Goal: Navigation & Orientation: Find specific page/section

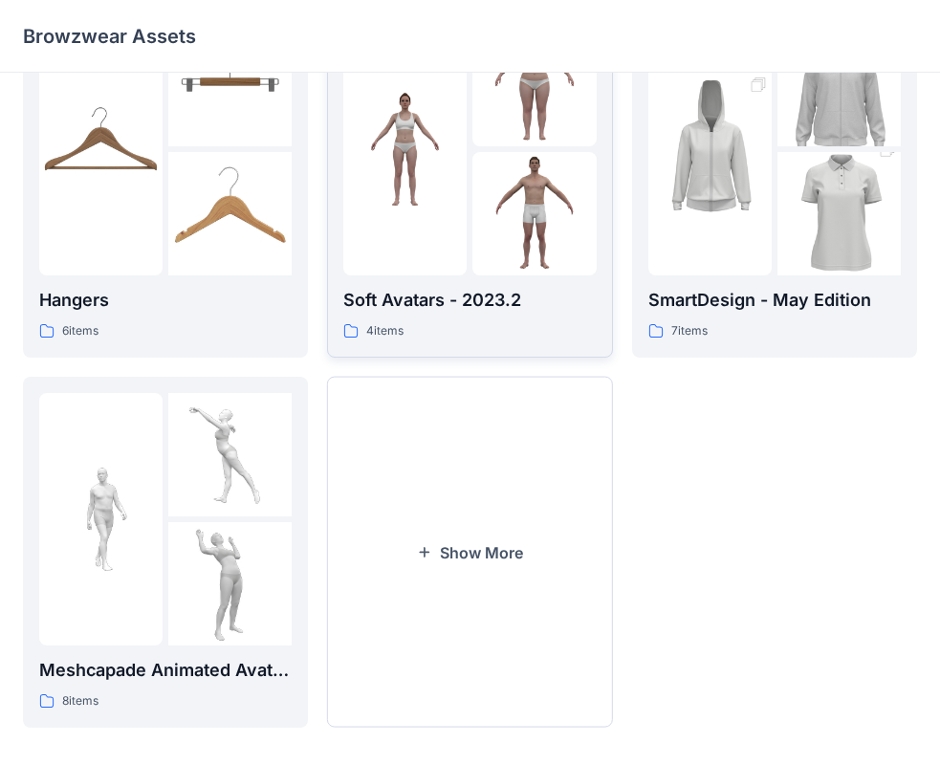
scroll to position [476, 0]
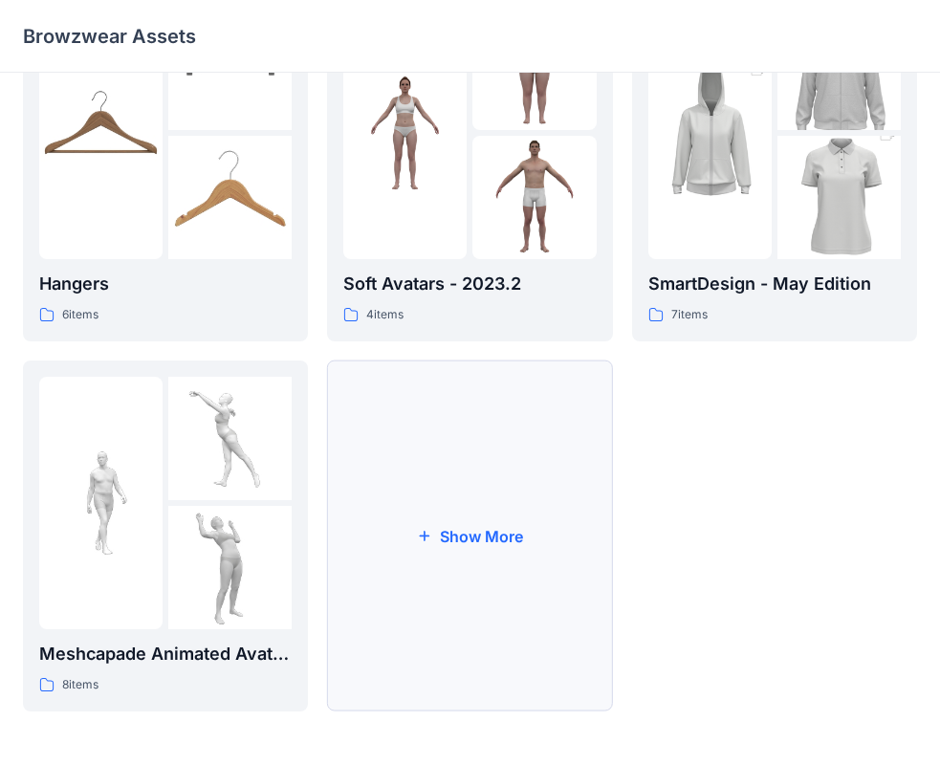
click at [470, 487] on button "Show More" at bounding box center [469, 536] width 285 height 351
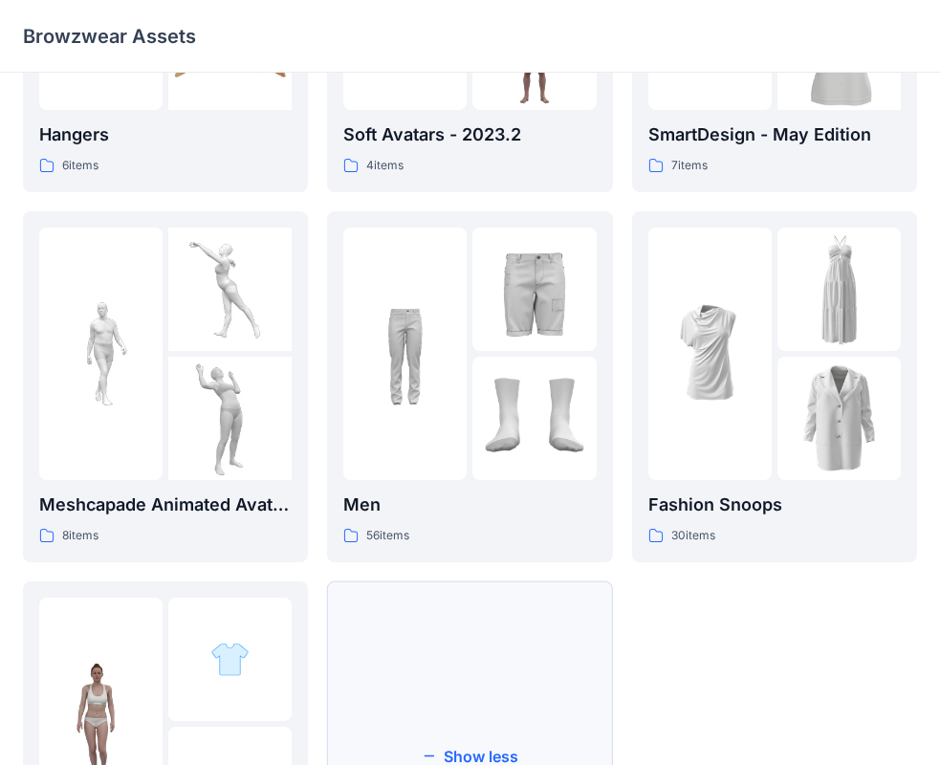
scroll to position [845, 0]
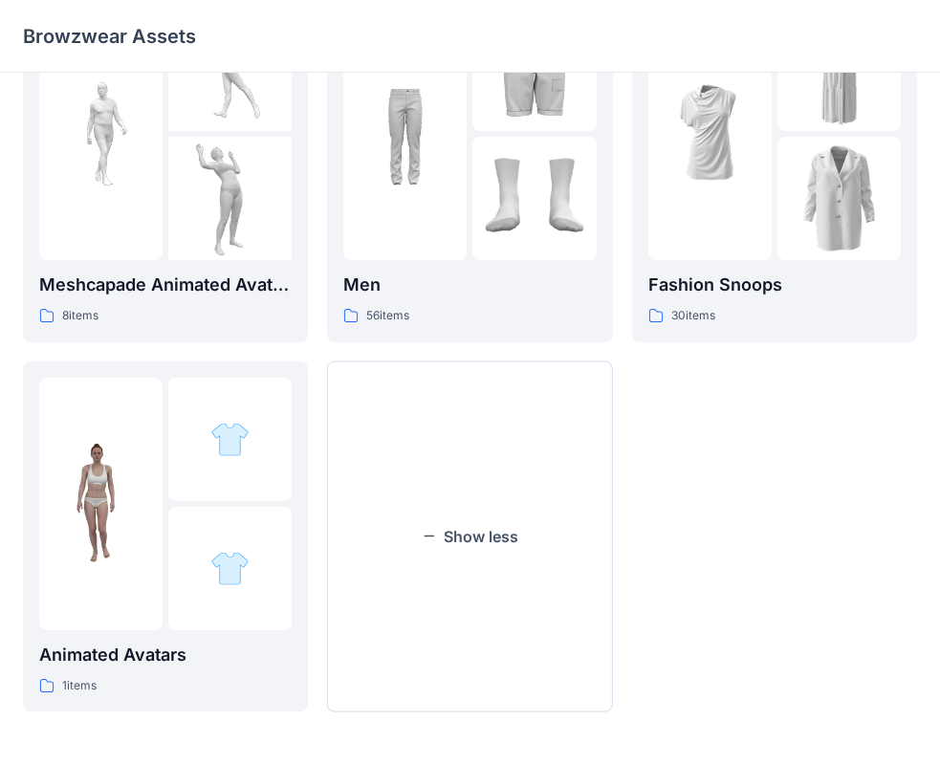
drag, startPoint x: 471, startPoint y: 459, endPoint x: 737, endPoint y: 470, distance: 266.2
click at [487, 268] on div "Men 56 items" at bounding box center [469, 167] width 253 height 319
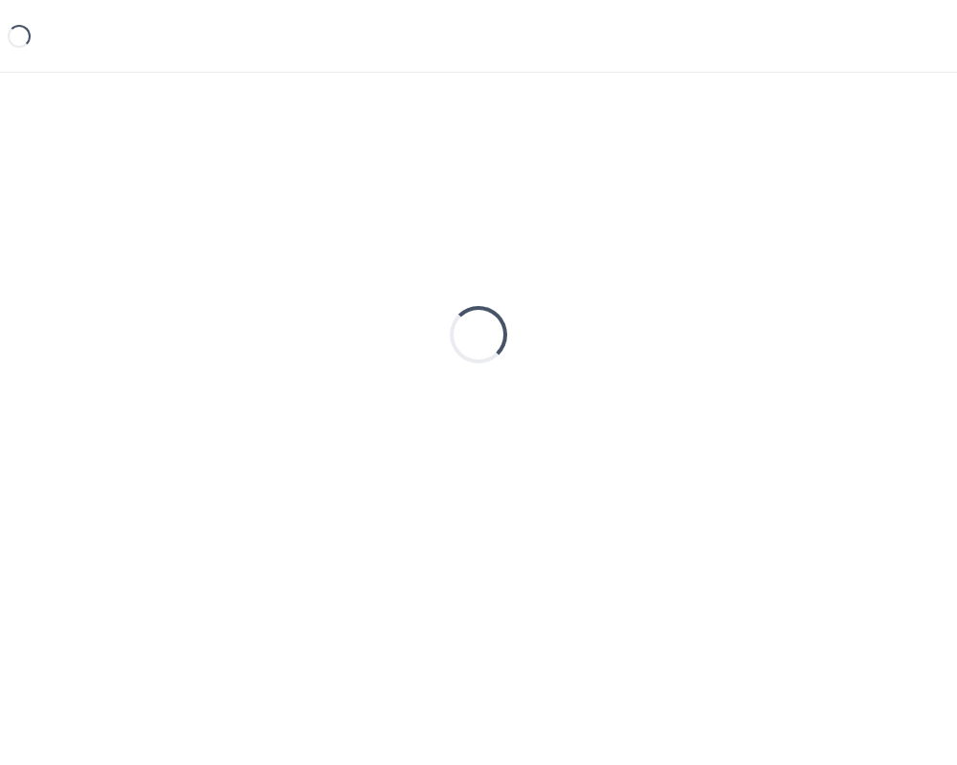
click at [487, 268] on div "Loading..." at bounding box center [478, 335] width 911 height 478
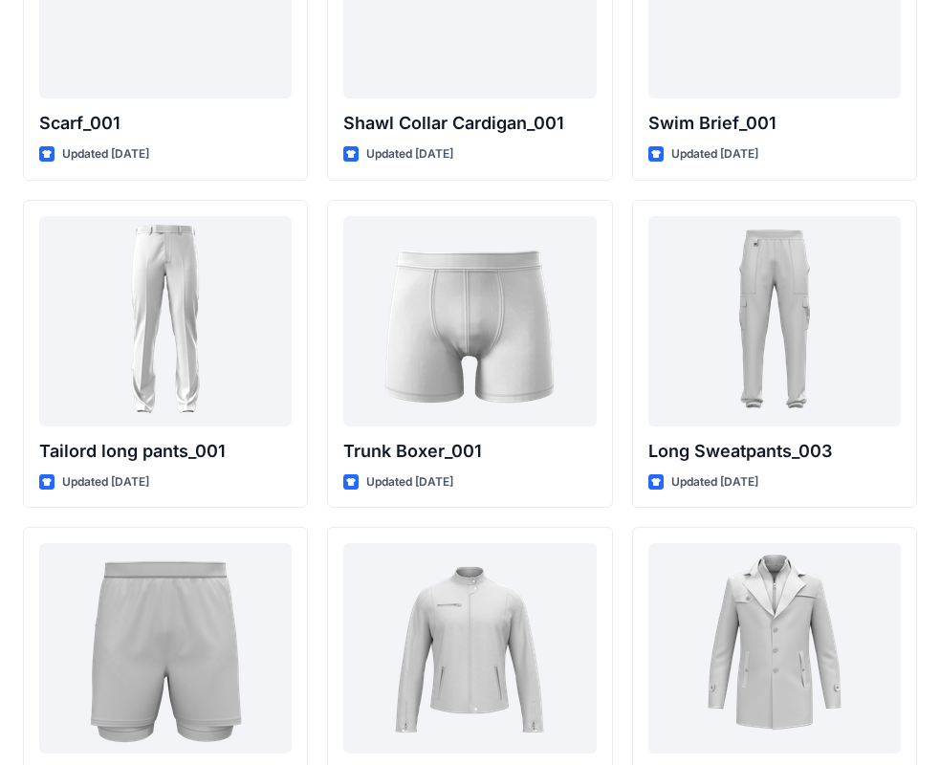
scroll to position [4647, 0]
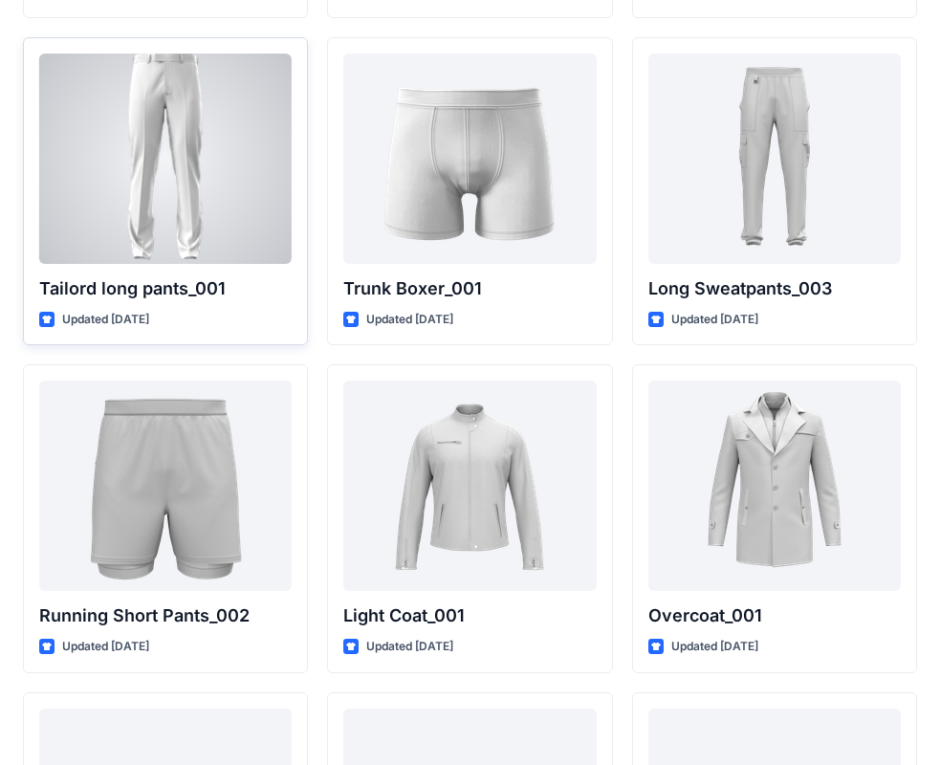
click at [178, 206] on div at bounding box center [165, 159] width 253 height 210
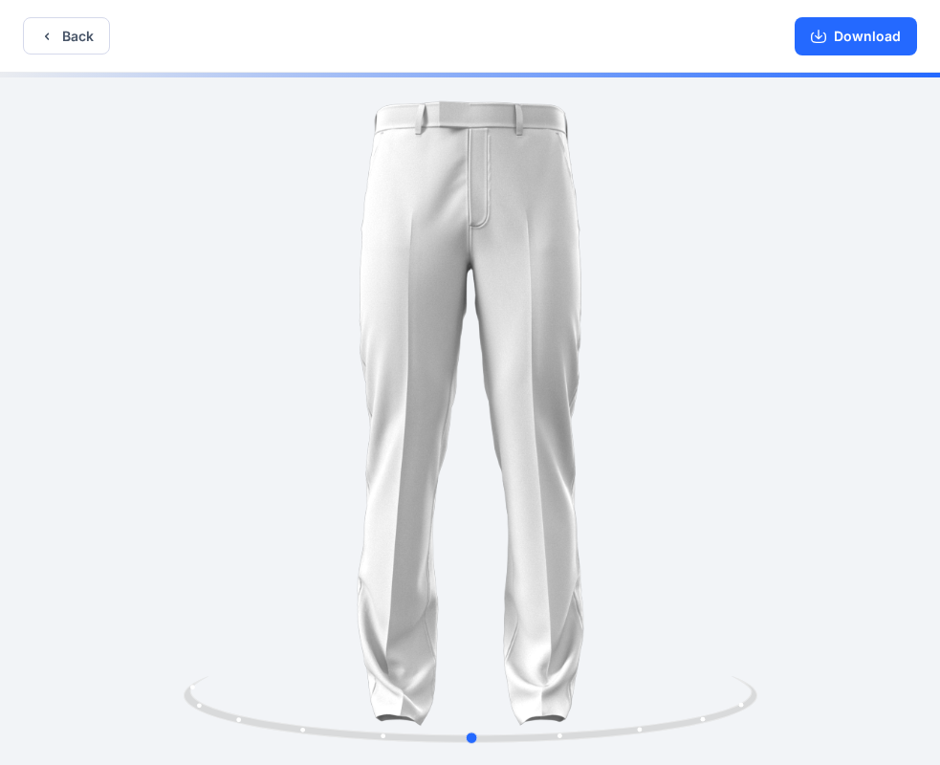
drag, startPoint x: 708, startPoint y: 409, endPoint x: 647, endPoint y: 489, distance: 101.0
click at [708, 420] on div at bounding box center [470, 421] width 940 height 697
drag, startPoint x: 596, startPoint y: 616, endPoint x: 635, endPoint y: 639, distance: 45.5
click at [612, 616] on div at bounding box center [470, 421] width 940 height 697
drag, startPoint x: 669, startPoint y: 682, endPoint x: 676, endPoint y: 727, distance: 45.6
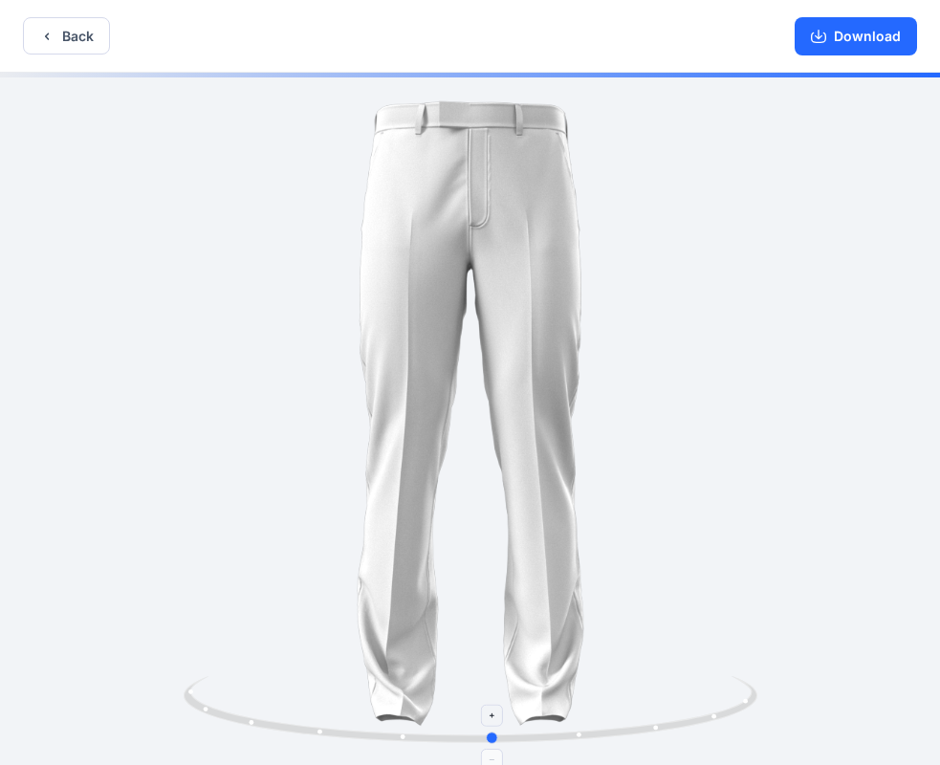
click at [681, 715] on icon at bounding box center [473, 712] width 579 height 72
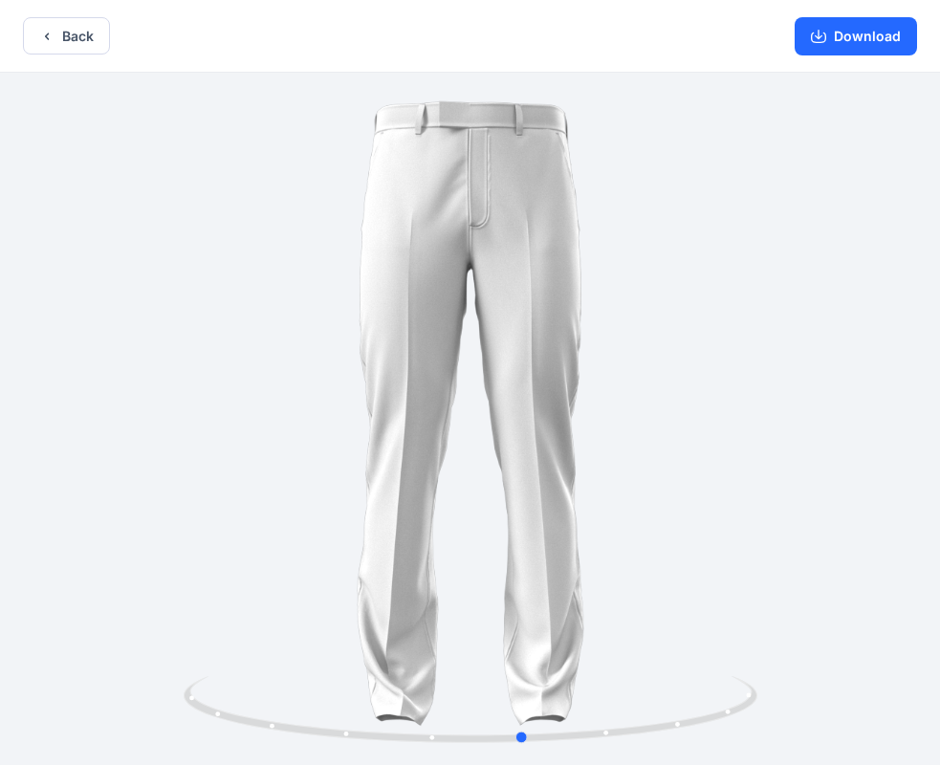
drag, startPoint x: 664, startPoint y: 733, endPoint x: 758, endPoint y: 642, distance: 130.6
click at [758, 656] on div at bounding box center [470, 421] width 940 height 697
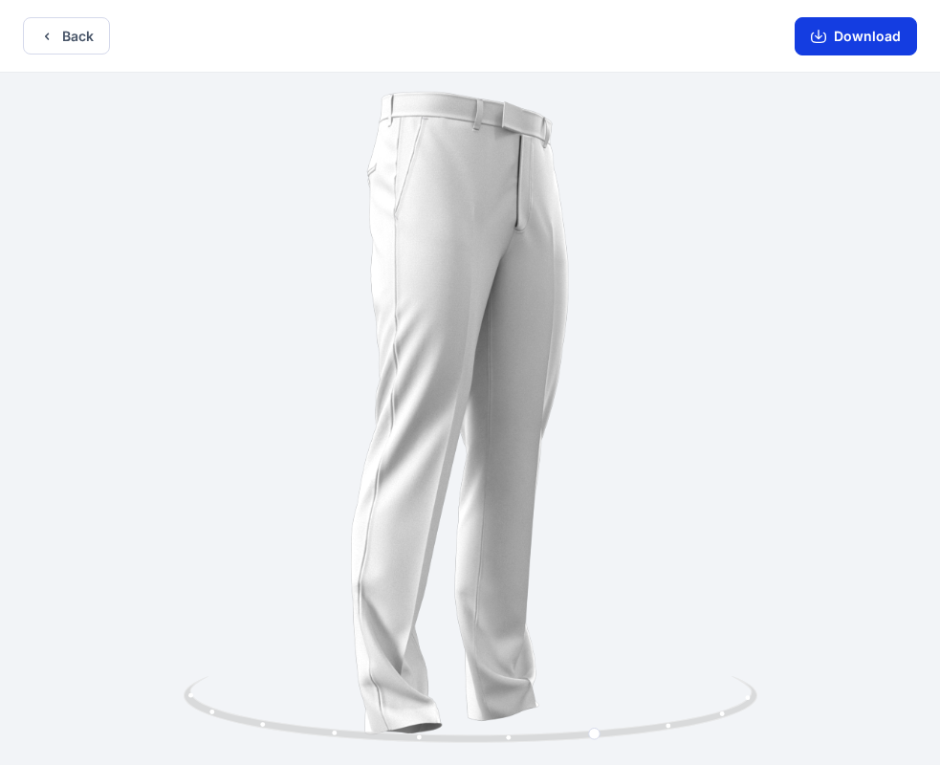
click at [834, 35] on button "Download" at bounding box center [856, 36] width 122 height 38
